Goal: Register for event/course

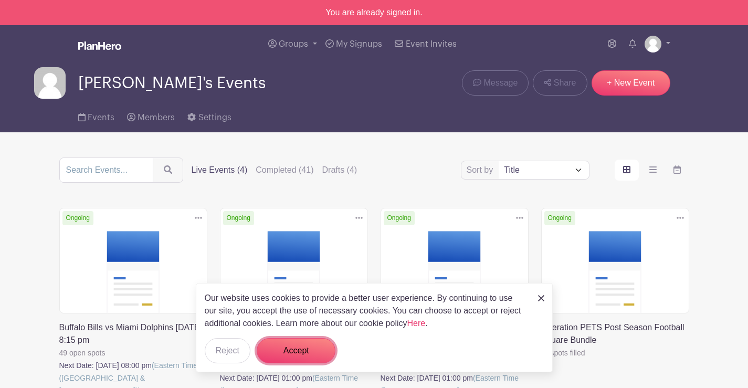
drag, startPoint x: 301, startPoint y: 351, endPoint x: 476, endPoint y: 248, distance: 202.8
click at [301, 351] on button "Accept" at bounding box center [296, 350] width 79 height 25
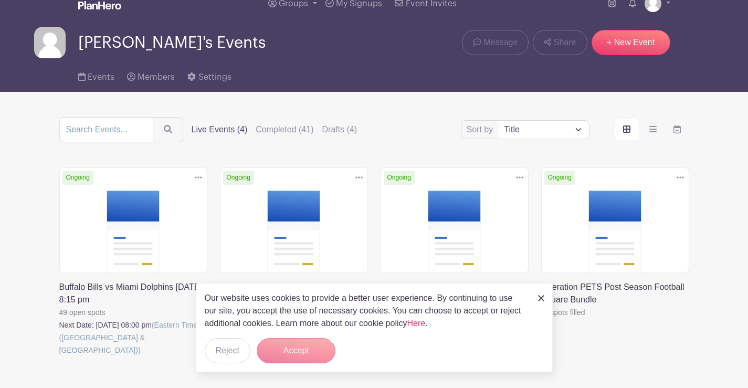
scroll to position [104, 0]
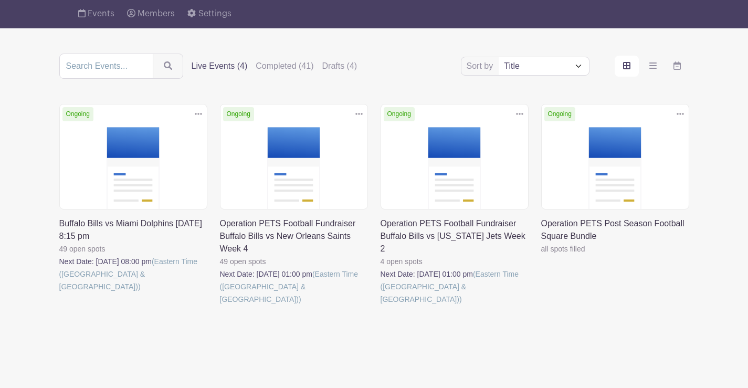
click at [381, 306] on link at bounding box center [381, 306] width 0 height 0
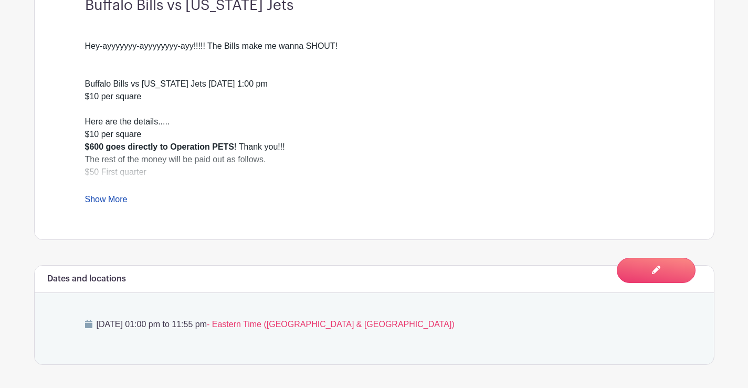
scroll to position [420, 0]
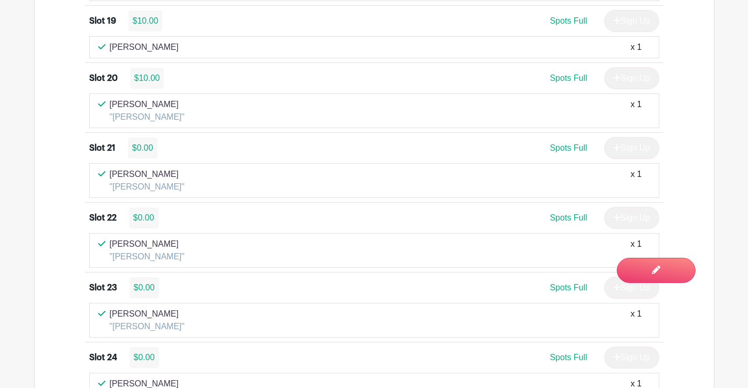
scroll to position [2581, 0]
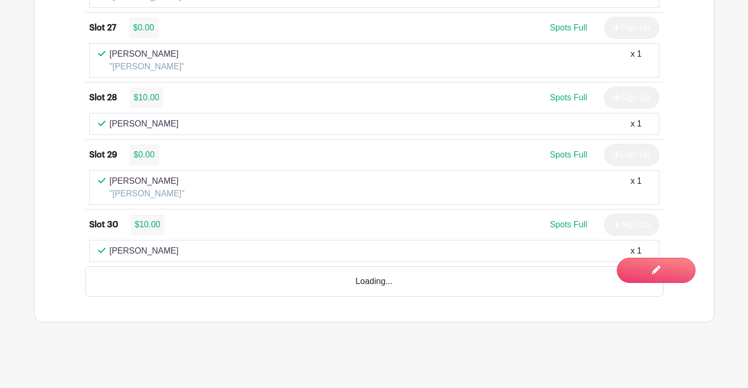
drag, startPoint x: 0, startPoint y: 0, endPoint x: 755, endPoint y: 374, distance: 842.3
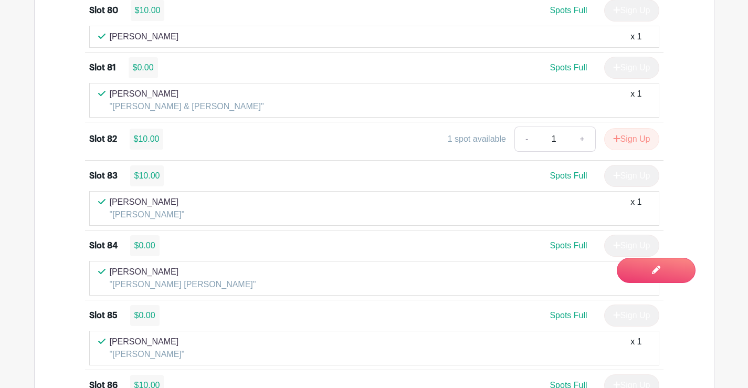
scroll to position [5994, 0]
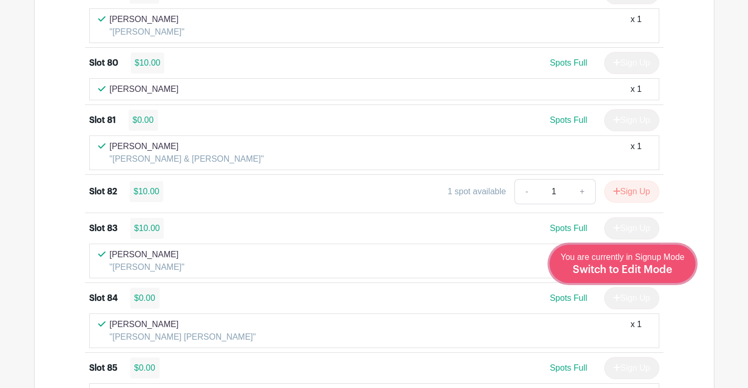
click at [645, 269] on span "Switch to Edit Mode" at bounding box center [623, 270] width 100 height 10
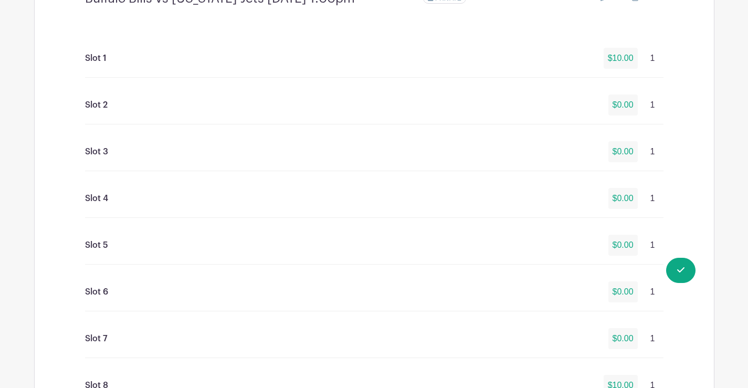
scroll to position [790, 0]
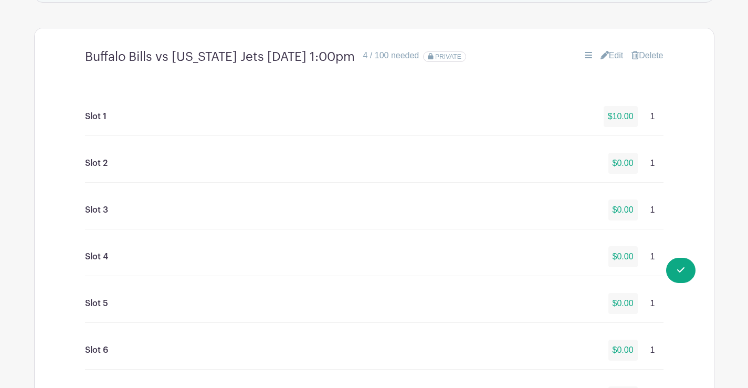
click at [613, 49] on link "Edit" at bounding box center [612, 55] width 23 height 13
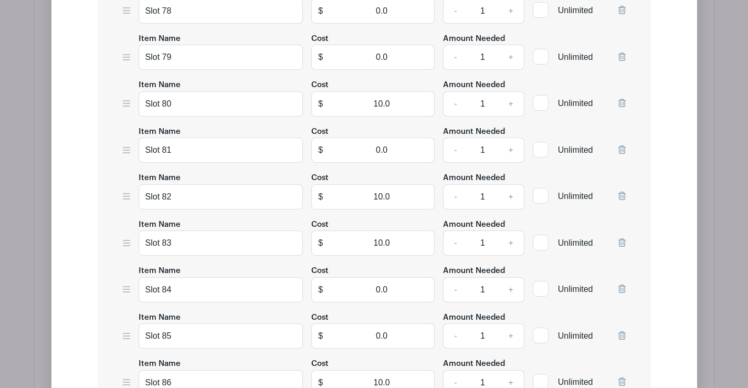
scroll to position [4793, 0]
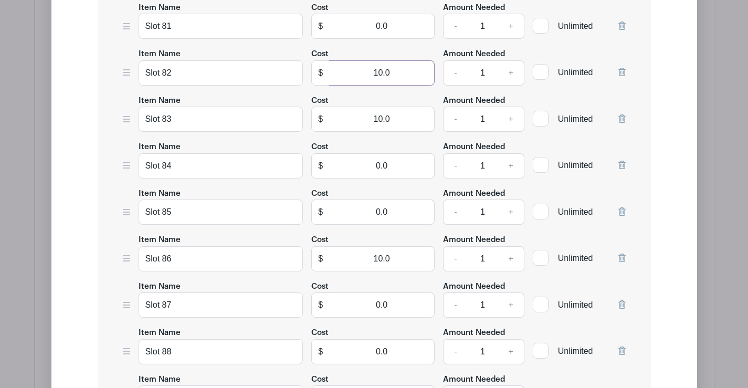
drag, startPoint x: 354, startPoint y: 73, endPoint x: 412, endPoint y: 71, distance: 57.8
click at [412, 71] on input "10.0" at bounding box center [382, 72] width 106 height 25
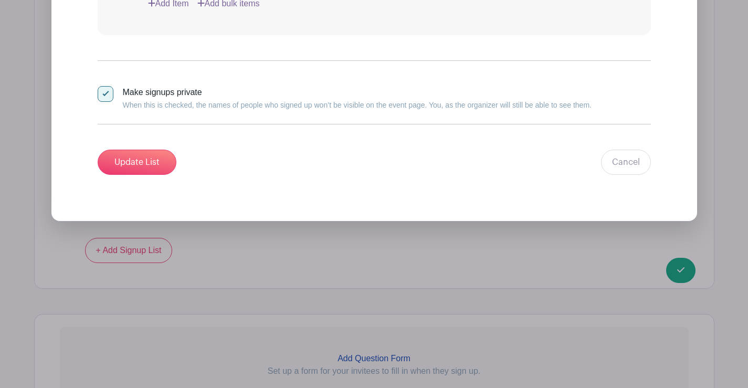
scroll to position [5721, 0]
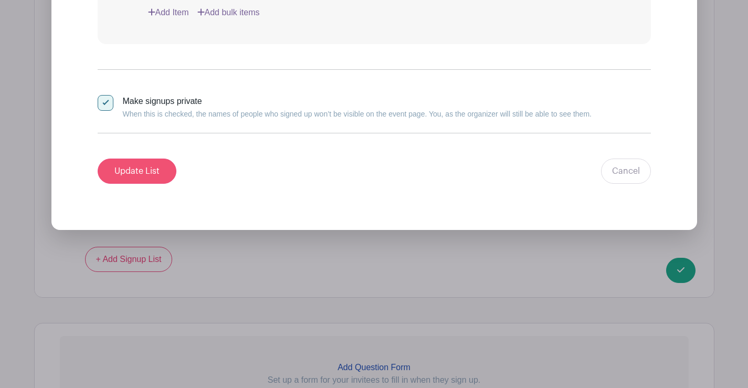
type input "0"
click at [148, 167] on input "Update List" at bounding box center [137, 171] width 79 height 25
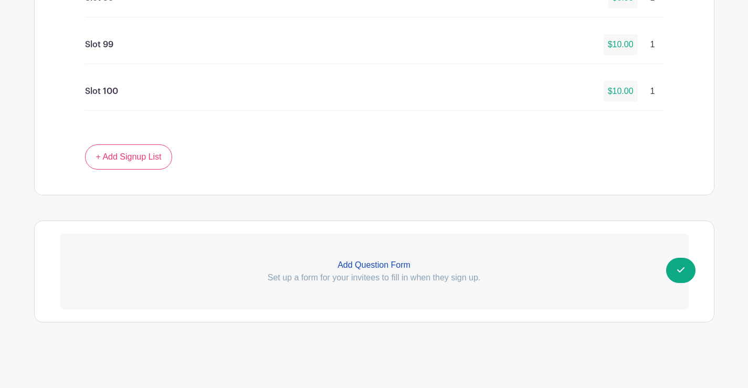
scroll to position [5353, 0]
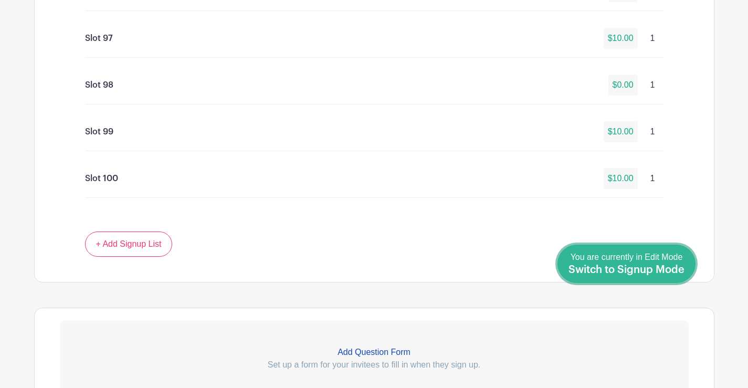
click at [683, 272] on span "Switch to Signup Mode" at bounding box center [626, 270] width 116 height 10
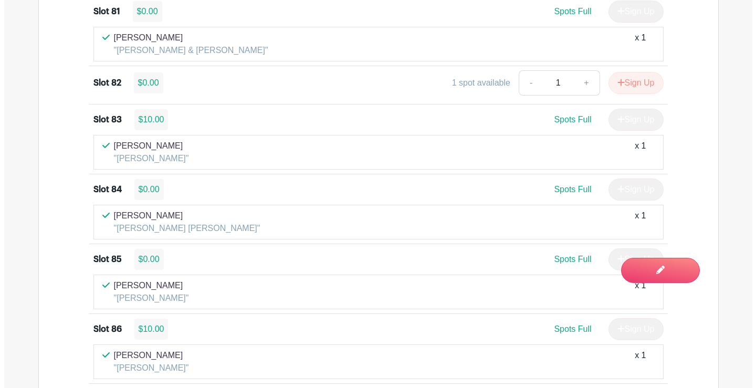
scroll to position [6093, 0]
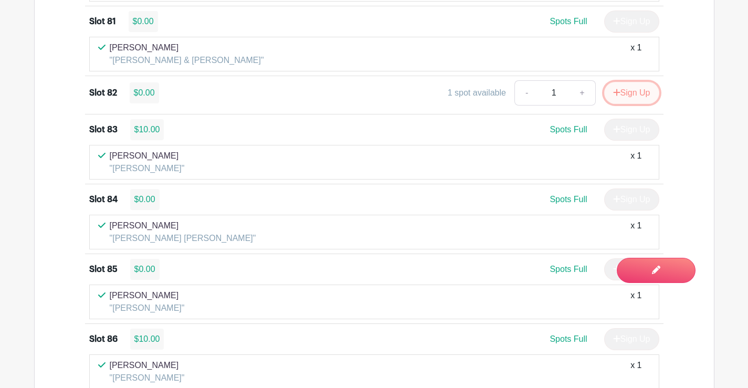
click at [628, 95] on button "Sign Up" at bounding box center [631, 93] width 55 height 22
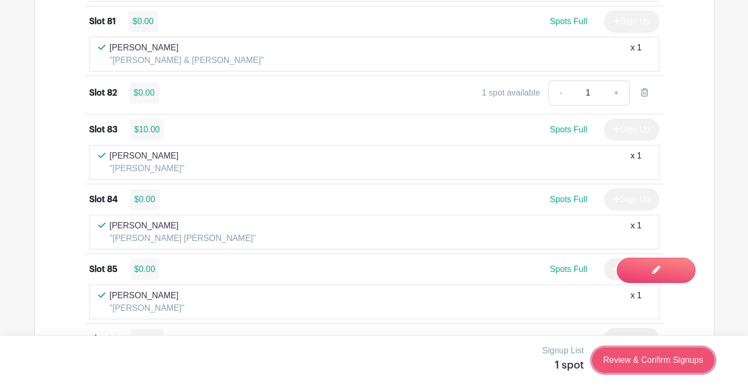
click at [639, 360] on link "Review & Confirm Signups" at bounding box center [653, 359] width 122 height 25
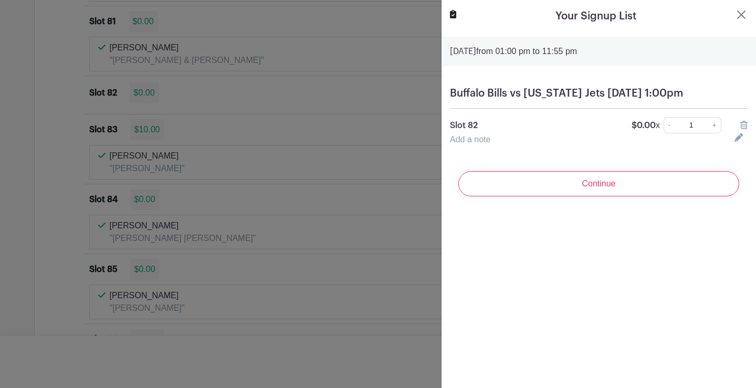
click at [478, 144] on link "Add a note" at bounding box center [470, 139] width 40 height 9
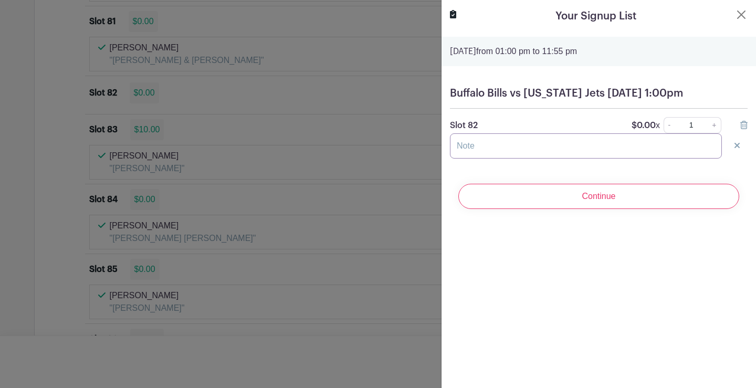
click at [489, 157] on input "text" at bounding box center [586, 145] width 272 height 25
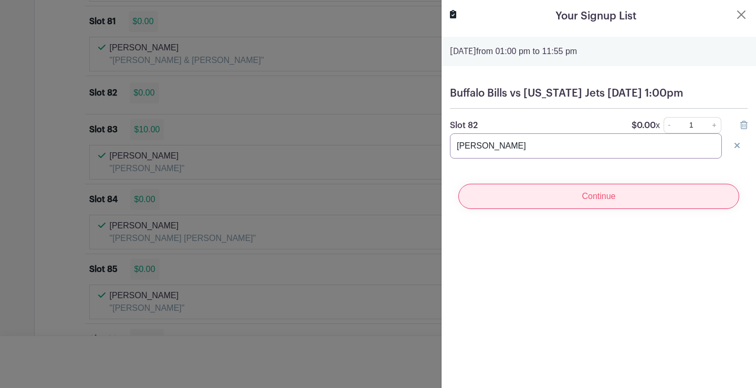
type input "[PERSON_NAME]"
click at [585, 207] on input "Continue" at bounding box center [598, 196] width 281 height 25
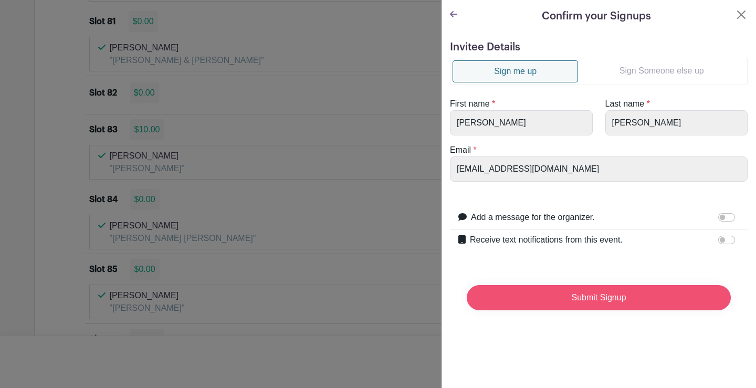
click at [578, 303] on input "Submit Signup" at bounding box center [599, 297] width 264 height 25
